Goal: Information Seeking & Learning: Obtain resource

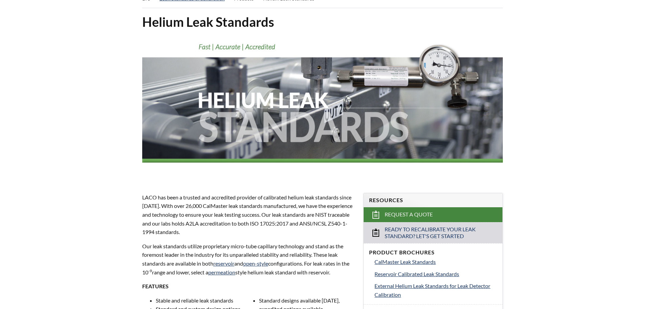
scroll to position [135, 0]
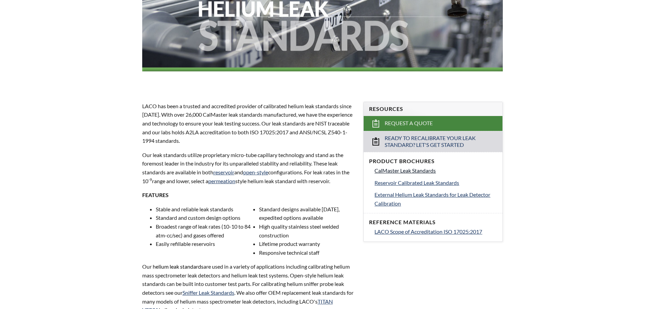
click at [405, 171] on span "CalMaster Leak Standards" at bounding box center [405, 170] width 61 height 6
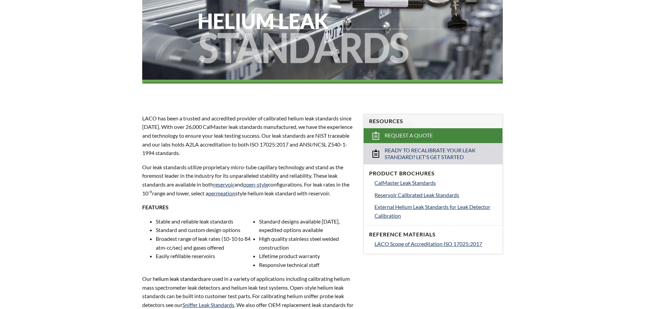
scroll to position [135, 0]
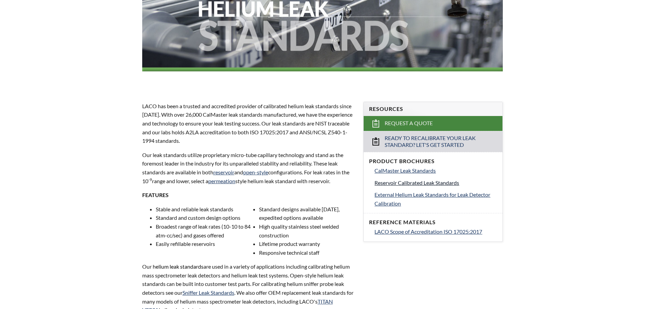
click at [419, 184] on span "Reservoir Calibrated Leak Standards" at bounding box center [417, 182] width 85 height 6
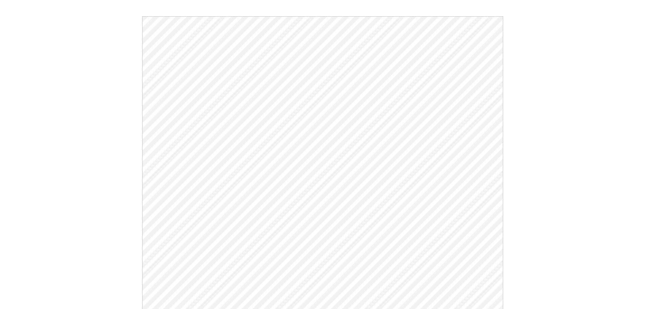
scroll to position [68, 0]
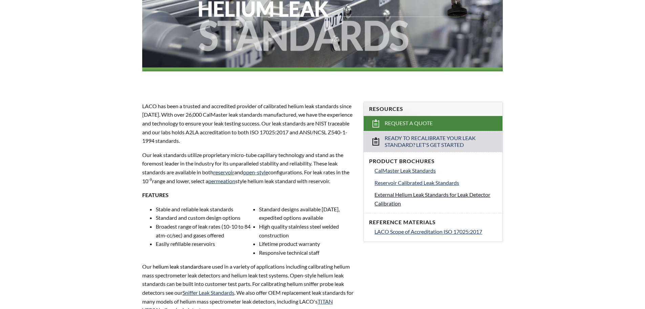
click at [413, 196] on span "External Helium Leak Standards for Leak Detector Calibration" at bounding box center [433, 198] width 116 height 15
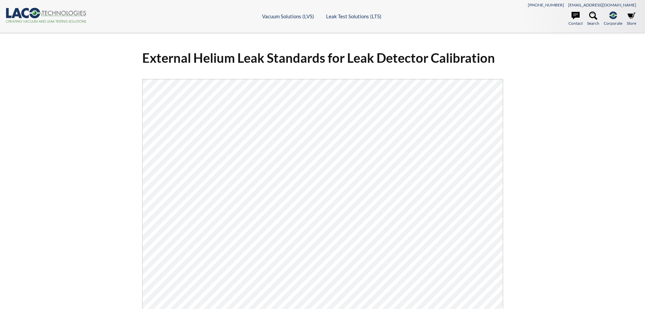
select select "Widget překladu jazyků"
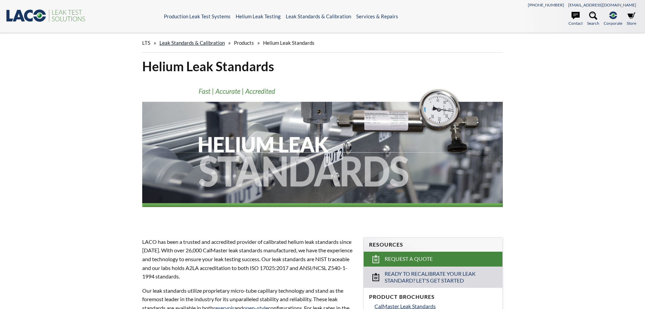
click at [210, 42] on link "Leak Standards & Calibration" at bounding box center [192, 43] width 65 height 6
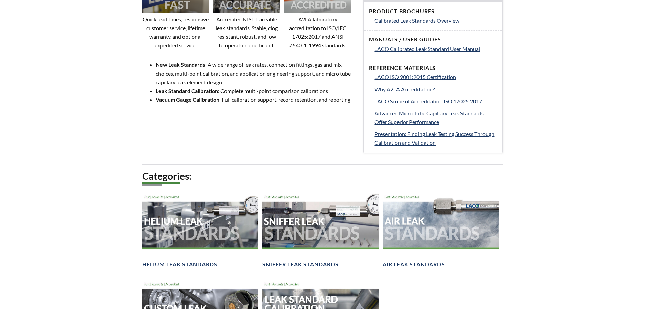
scroll to position [407, 0]
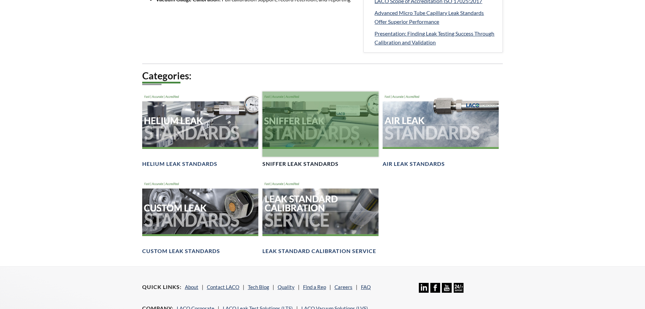
click at [320, 133] on div at bounding box center [320, 123] width 116 height 65
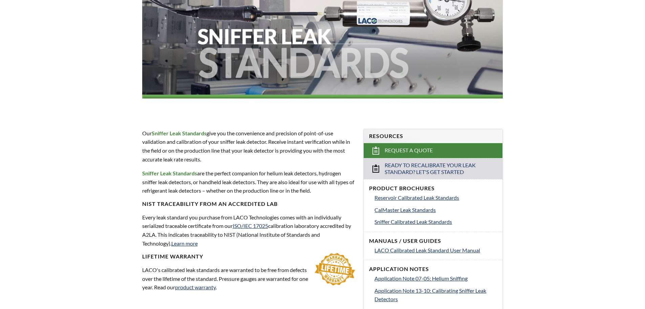
scroll to position [135, 0]
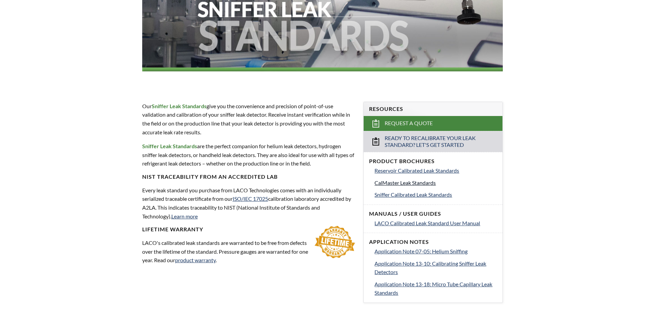
click at [388, 183] on span "CalMaster Leak Standards" at bounding box center [405, 182] width 61 height 6
click at [404, 169] on span "Reservoir Calibrated Leak Standards" at bounding box center [417, 170] width 85 height 6
click at [405, 193] on span "Sniffer Calibrated Leak Standards" at bounding box center [414, 194] width 78 height 6
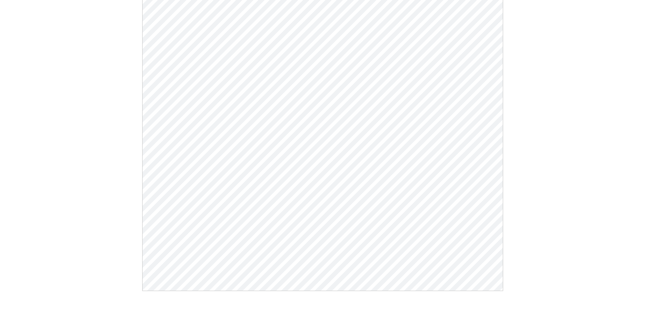
scroll to position [203, 0]
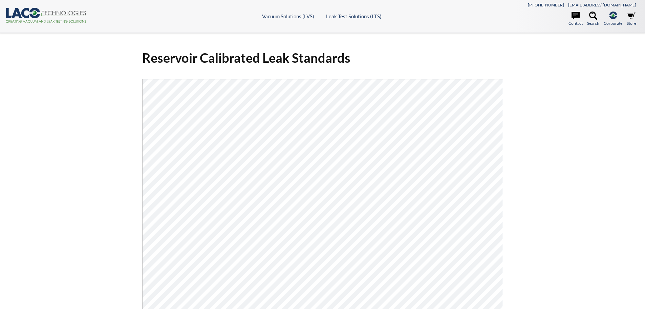
select select "Widget překladu jazyků"
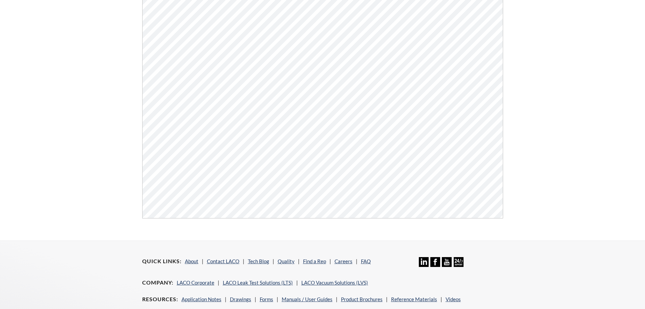
scroll to position [68, 0]
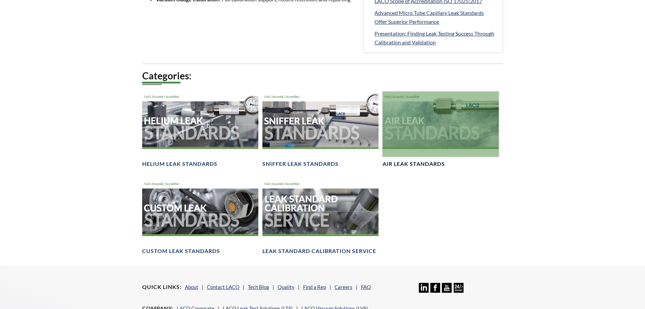
click at [438, 121] on div at bounding box center [441, 123] width 116 height 65
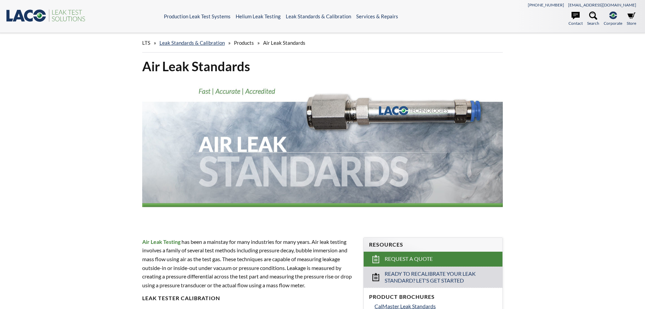
select select "Widget překladu jazyků"
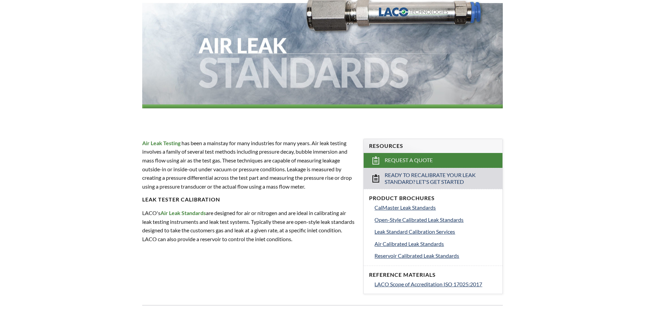
scroll to position [135, 0]
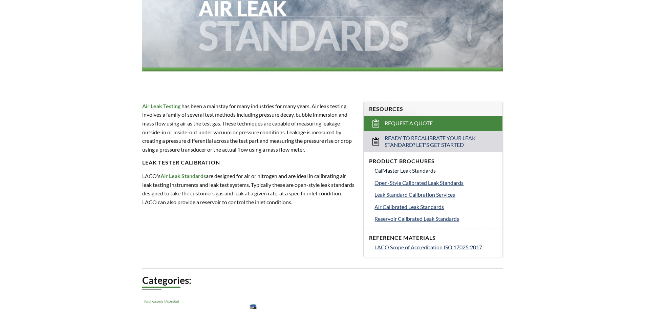
click at [395, 171] on span "CalMaster Leak Standards" at bounding box center [405, 170] width 61 height 6
click at [400, 183] on span "Open-Style Calibrated Leak Standards" at bounding box center [419, 182] width 89 height 6
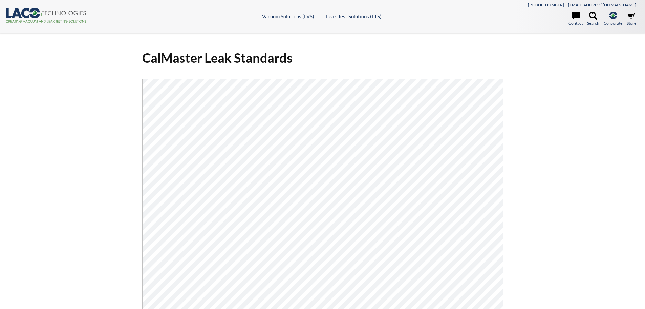
scroll to position [203, 0]
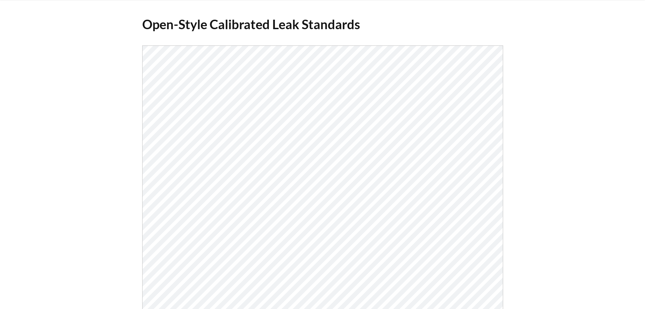
scroll to position [102, 0]
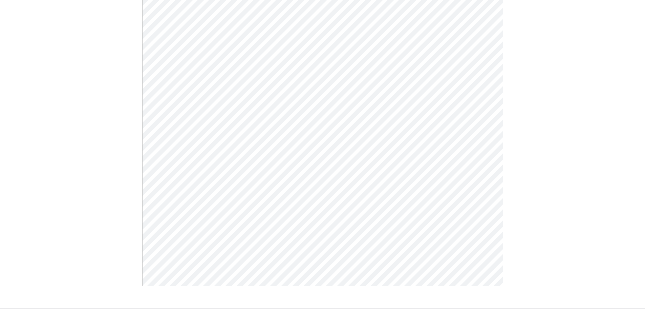
drag, startPoint x: 89, startPoint y: 124, endPoint x: 77, endPoint y: 128, distance: 13.3
click at [89, 124] on div "Open-Style Calibrated Leak Standards Click Here To Download" at bounding box center [322, 119] width 645 height 377
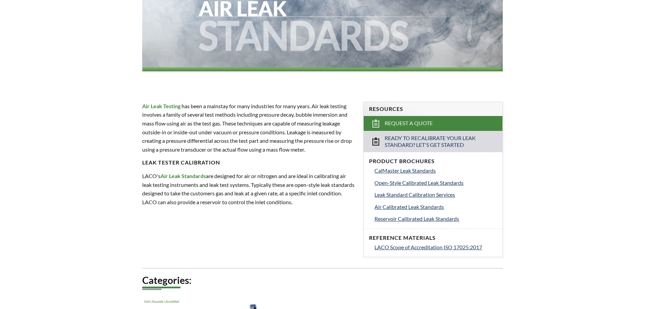
click at [339, 241] on div "Air Leak Standards Air Leak Testing has been a mainstay for many industries for…" at bounding box center [323, 152] width 434 height 461
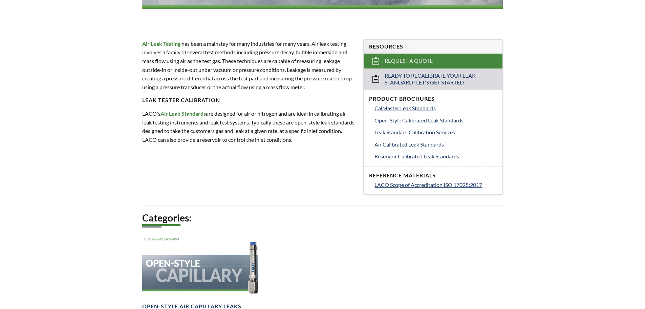
scroll to position [28, 0]
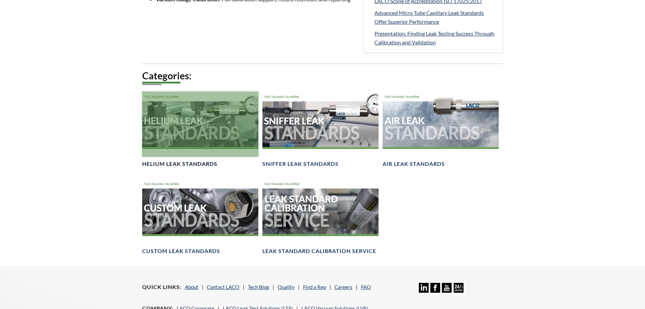
click at [181, 126] on div at bounding box center [200, 123] width 116 height 65
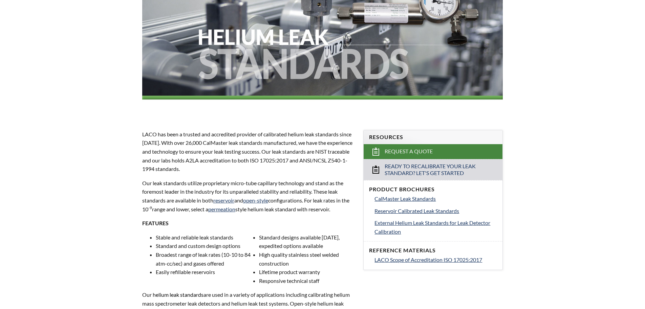
scroll to position [135, 0]
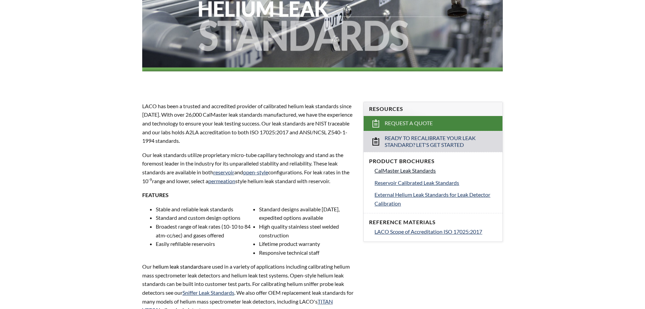
click at [417, 171] on span "CalMaster Leak Standards" at bounding box center [405, 170] width 61 height 6
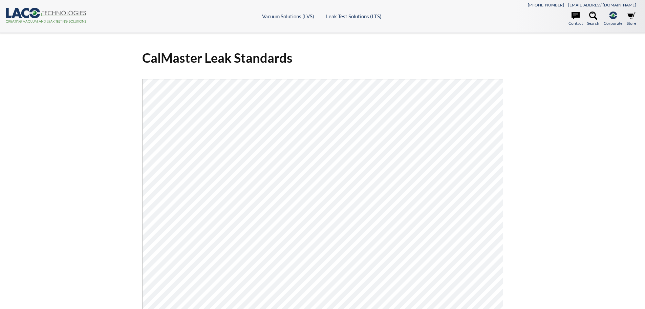
select select "Widget překladu jazyků"
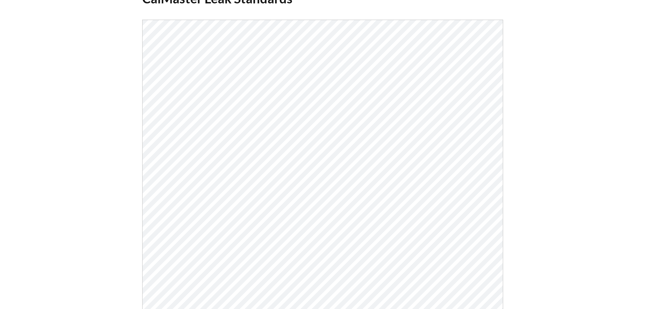
scroll to position [102, 0]
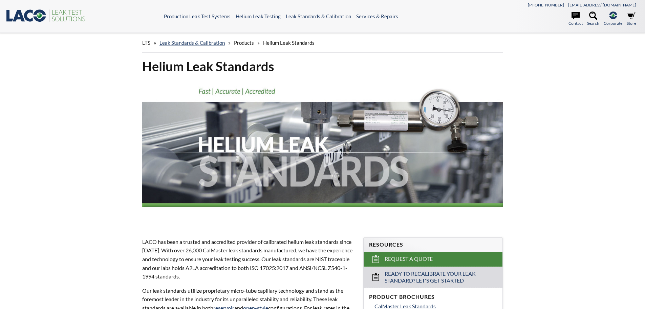
scroll to position [203, 0]
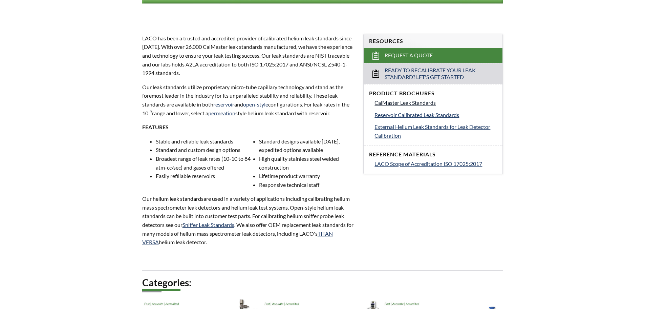
click at [417, 101] on span "CalMaster Leak Standards" at bounding box center [405, 102] width 61 height 6
click at [401, 114] on span "Reservoir Calibrated Leak Standards" at bounding box center [417, 114] width 85 height 6
click at [398, 130] on span "External Helium Leak Standards for Leak Detector Calibration" at bounding box center [433, 130] width 116 height 15
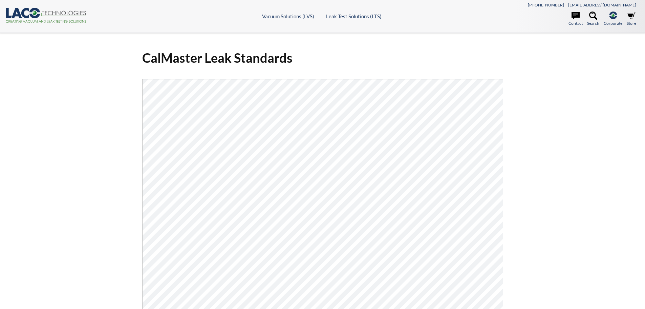
select select "Widget překladu jazyků"
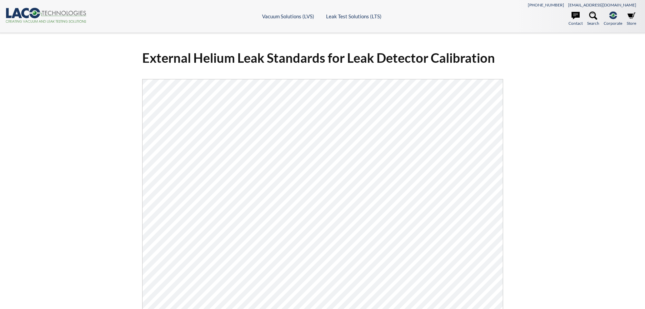
select select "Widget překladu jazyků"
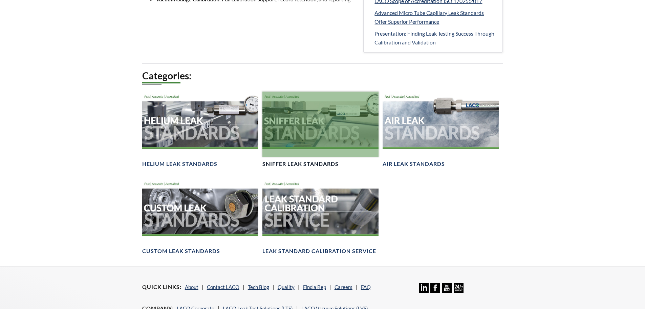
click at [301, 125] on div at bounding box center [320, 123] width 116 height 65
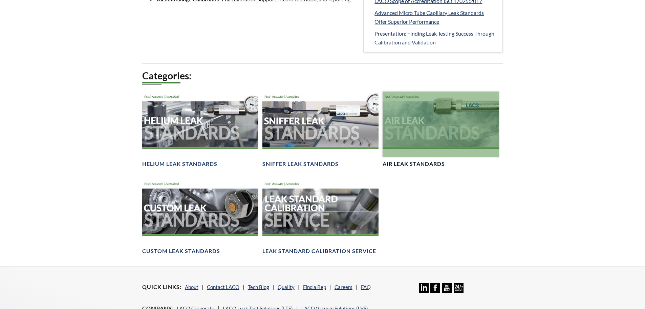
click at [443, 129] on div at bounding box center [441, 123] width 116 height 65
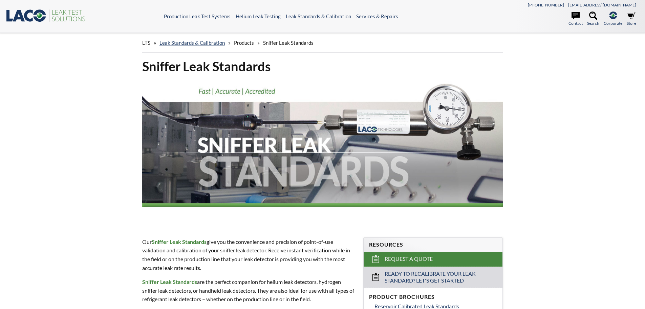
select select "Widget překladu jazyků"
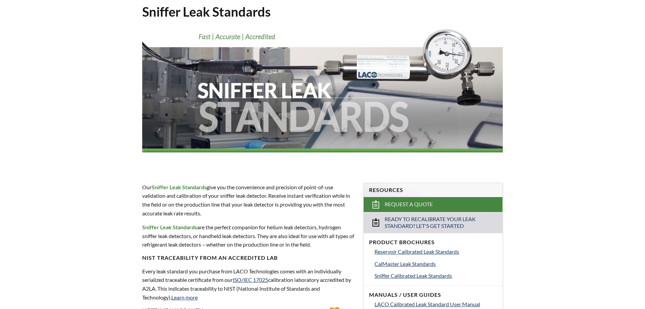
scroll to position [135, 0]
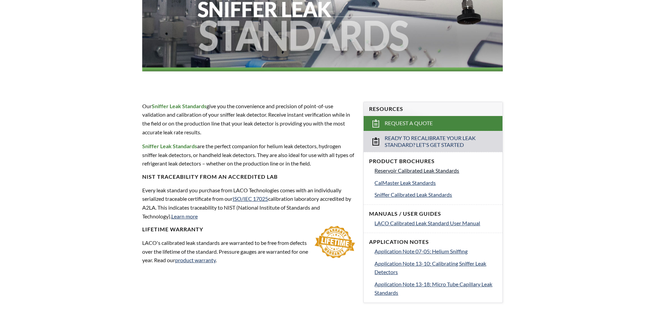
click at [425, 170] on span "Reservoir Calibrated Leak Standards" at bounding box center [417, 170] width 85 height 6
click at [402, 184] on span "CalMaster Leak Standards" at bounding box center [405, 182] width 61 height 6
click at [401, 195] on span "Sniffer Calibrated Leak Standards" at bounding box center [414, 194] width 78 height 6
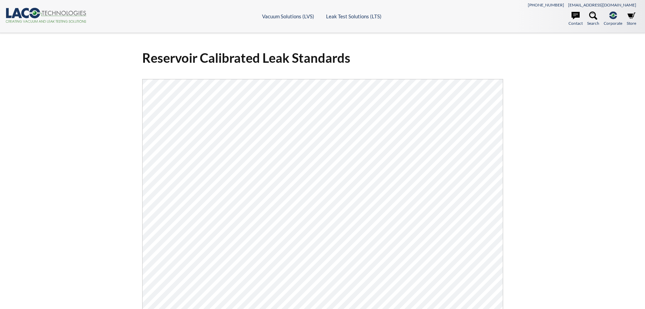
select select "Widget překladu jazyků"
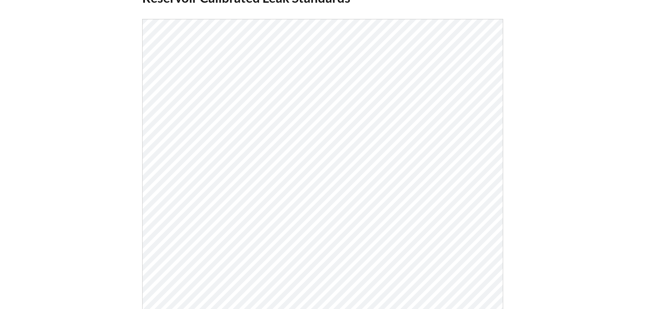
scroll to position [135, 0]
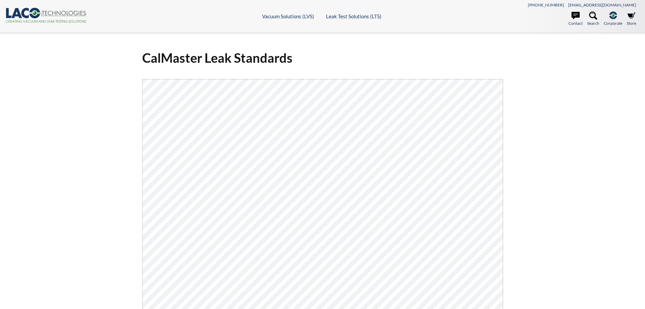
select select "Widget překladu jazyků"
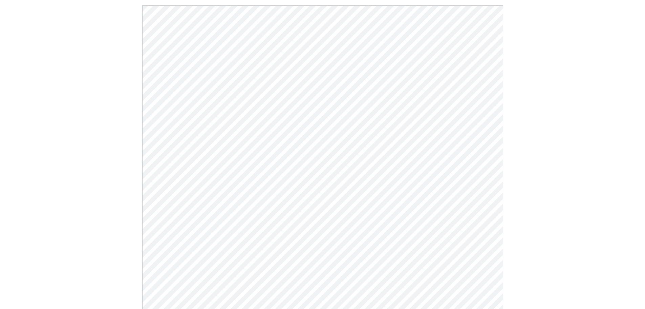
scroll to position [169, 0]
select select "Widget překladu jazyků"
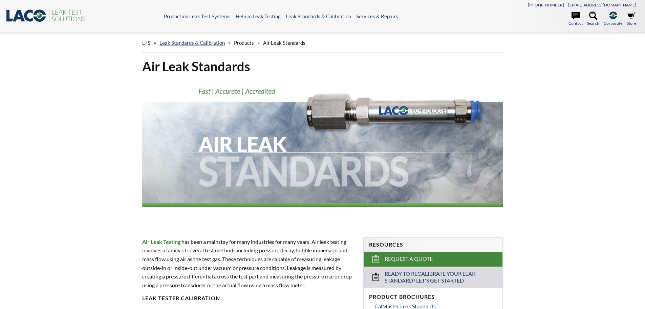
select select "Widget překladu jazyků"
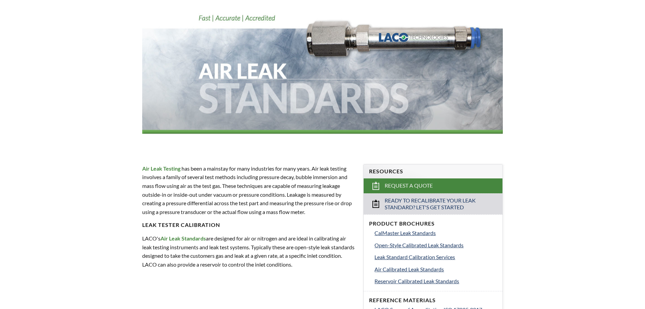
scroll to position [135, 0]
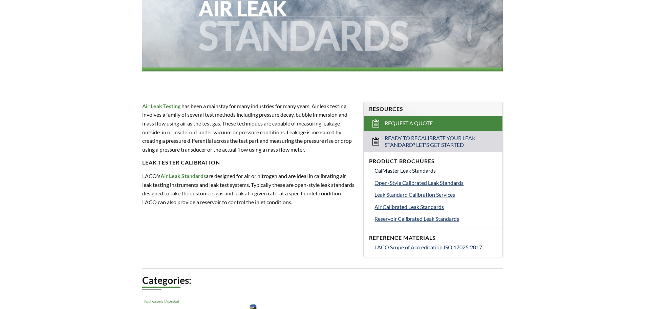
click at [398, 170] on span "CalMaster Leak Standards" at bounding box center [405, 170] width 61 height 6
click at [413, 183] on span "Open-Style Calibrated Leak Standards" at bounding box center [419, 182] width 89 height 6
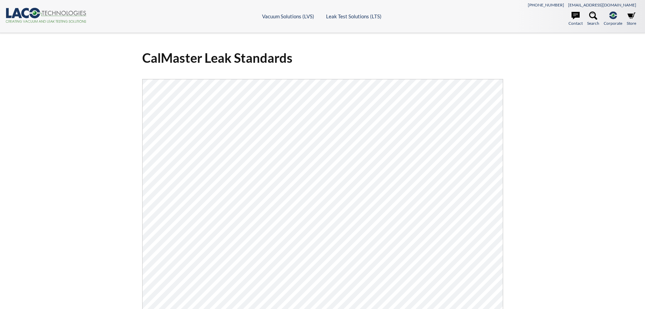
scroll to position [169, 0]
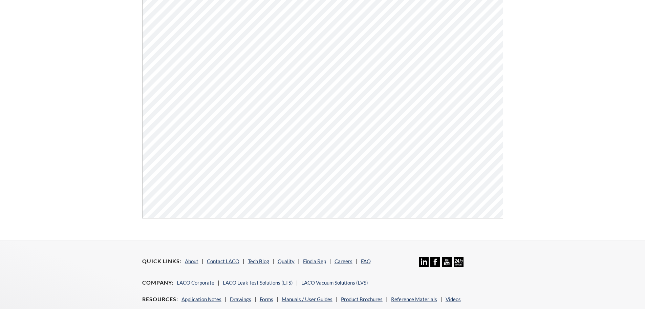
select select "Widget překladu jazyků"
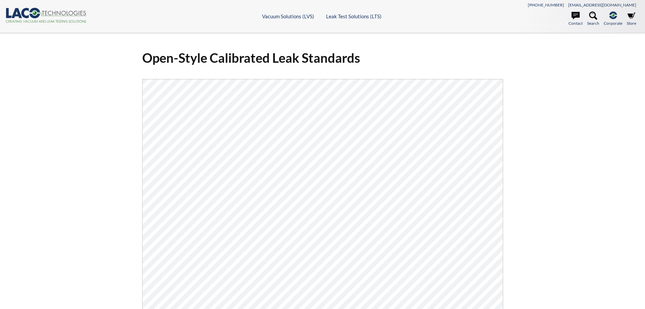
select select "Widget překladu jazyků"
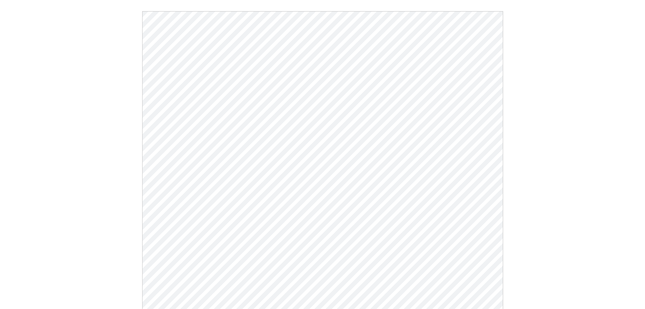
scroll to position [102, 0]
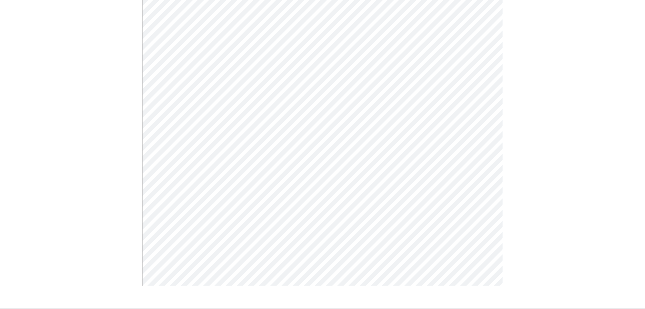
click at [526, 209] on div "Open-Style Calibrated Leak Standards Click Here To Download" at bounding box center [323, 119] width 434 height 354
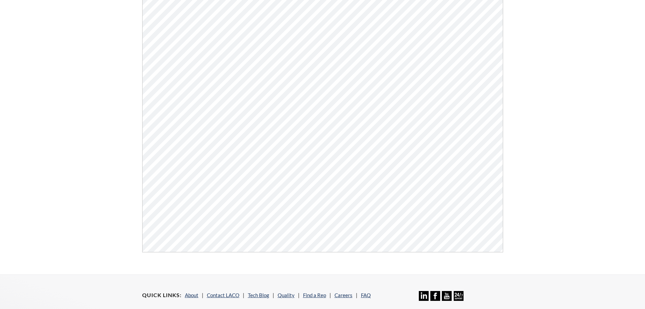
click at [577, 80] on div "Open-Style Calibrated Leak Standards Click Here To Download" at bounding box center [322, 85] width 645 height 377
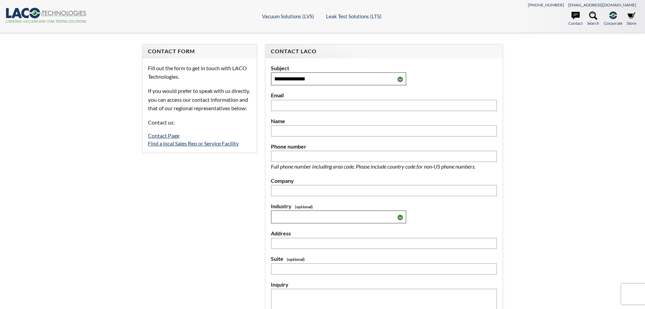
select select "Widget překladu jazyků"
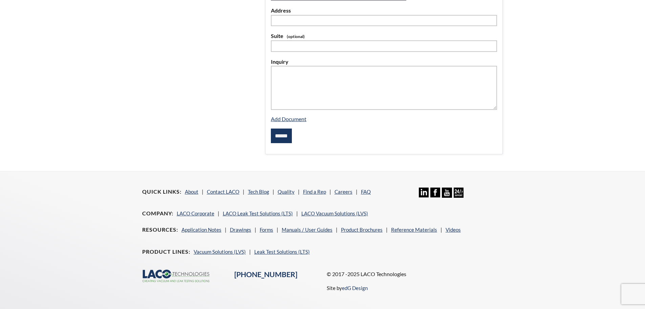
scroll to position [242, 0]
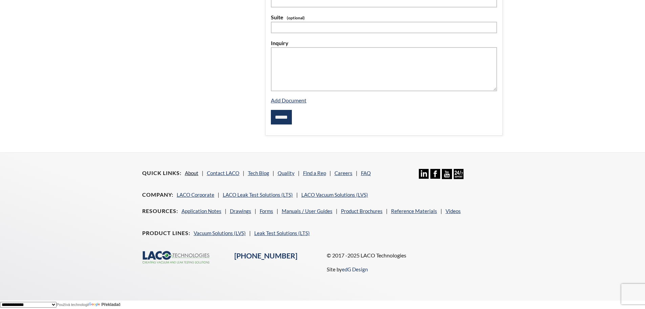
click at [186, 170] on link "About" at bounding box center [192, 173] width 14 height 6
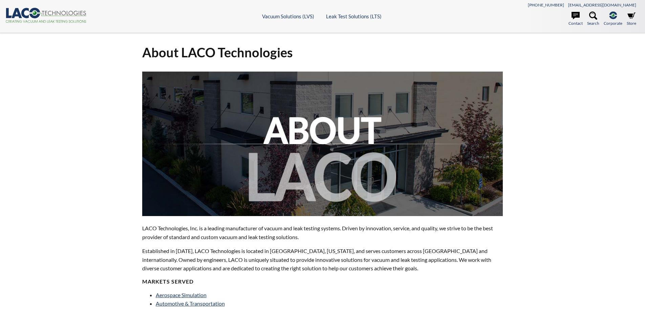
select select "Widget překladu jazyků"
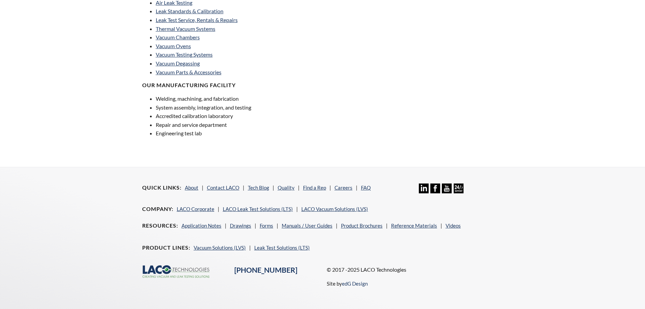
scroll to position [481, 0]
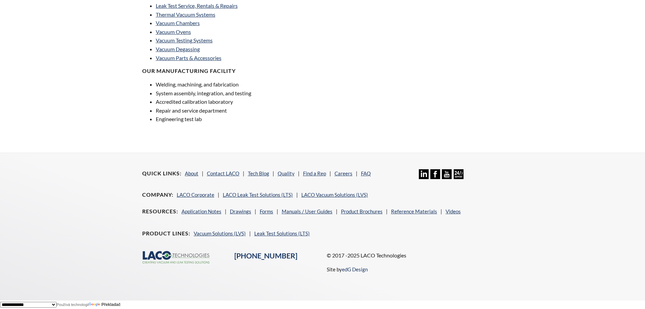
click at [213, 168] on div "Quick Links About Contact LACO Tech Blog Quality Find a Rep Careers FAQ Linkedi…" at bounding box center [322, 221] width 369 height 136
click at [213, 170] on link "Contact LACO" at bounding box center [223, 173] width 33 height 6
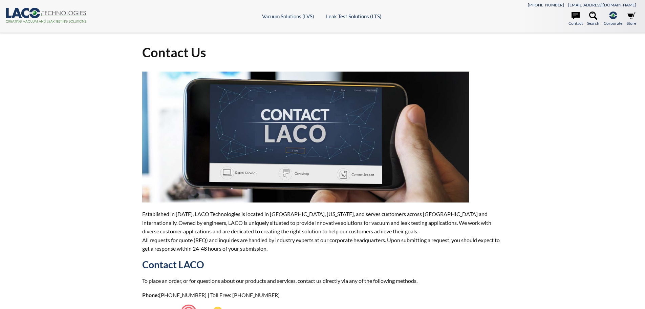
select select "Widget překladu jazyků"
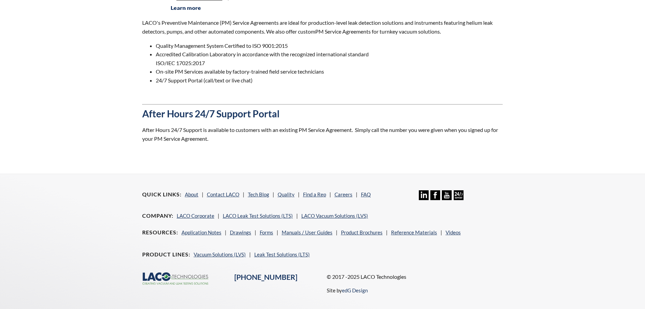
scroll to position [577, 0]
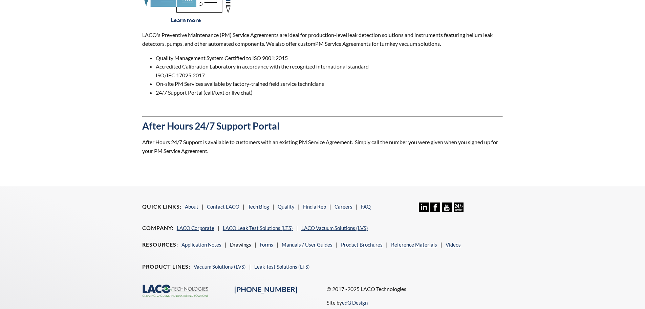
click at [236, 247] on link "Drawings" at bounding box center [240, 244] width 21 height 6
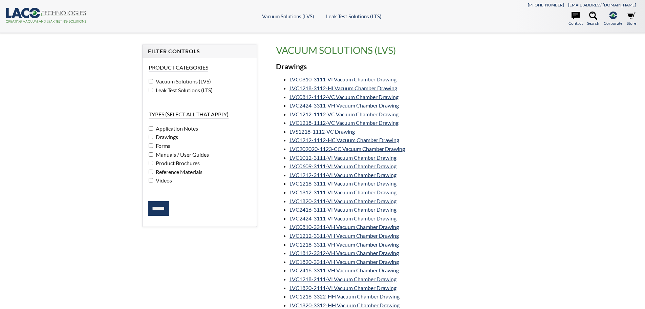
select select "Widget překladu jazyků"
click at [52, 7] on header ".cls-1{fill:#193661;}.cls-2{fill:#58595b;}.cls-3{fill:url(#radial-gradient);}.c…" at bounding box center [322, 16] width 645 height 33
click at [56, 20] on icon at bounding box center [56, 21] width 1 height 2
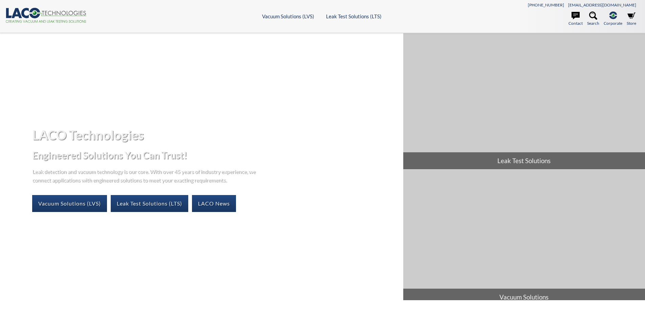
select select "Widget překladu jazyků"
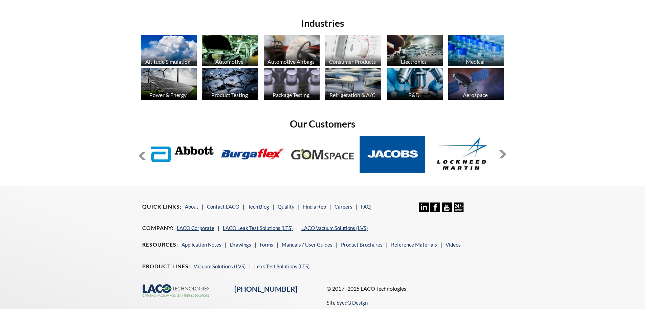
scroll to position [552, 0]
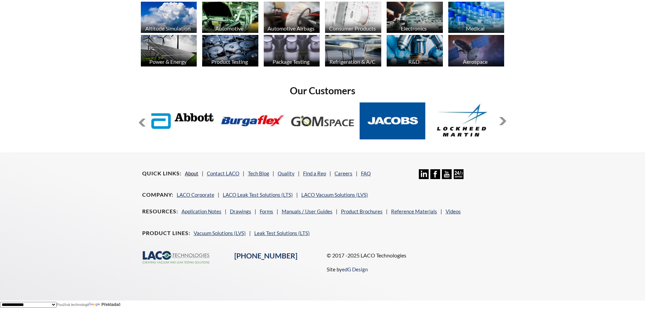
click at [193, 173] on link "About" at bounding box center [192, 173] width 14 height 6
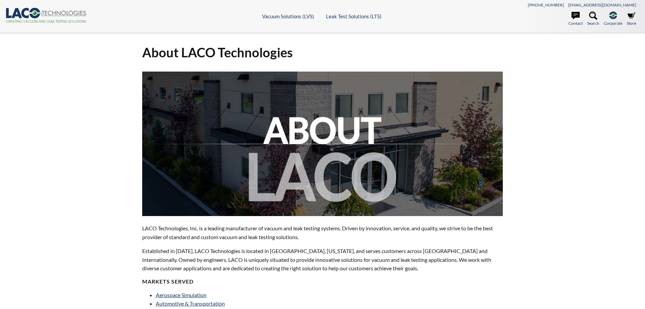
select select "Widget překladu jazyků"
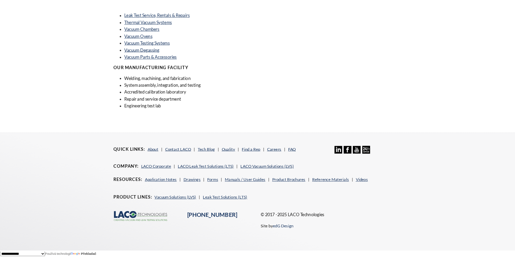
scroll to position [480, 0]
